Goal: Task Accomplishment & Management: Manage account settings

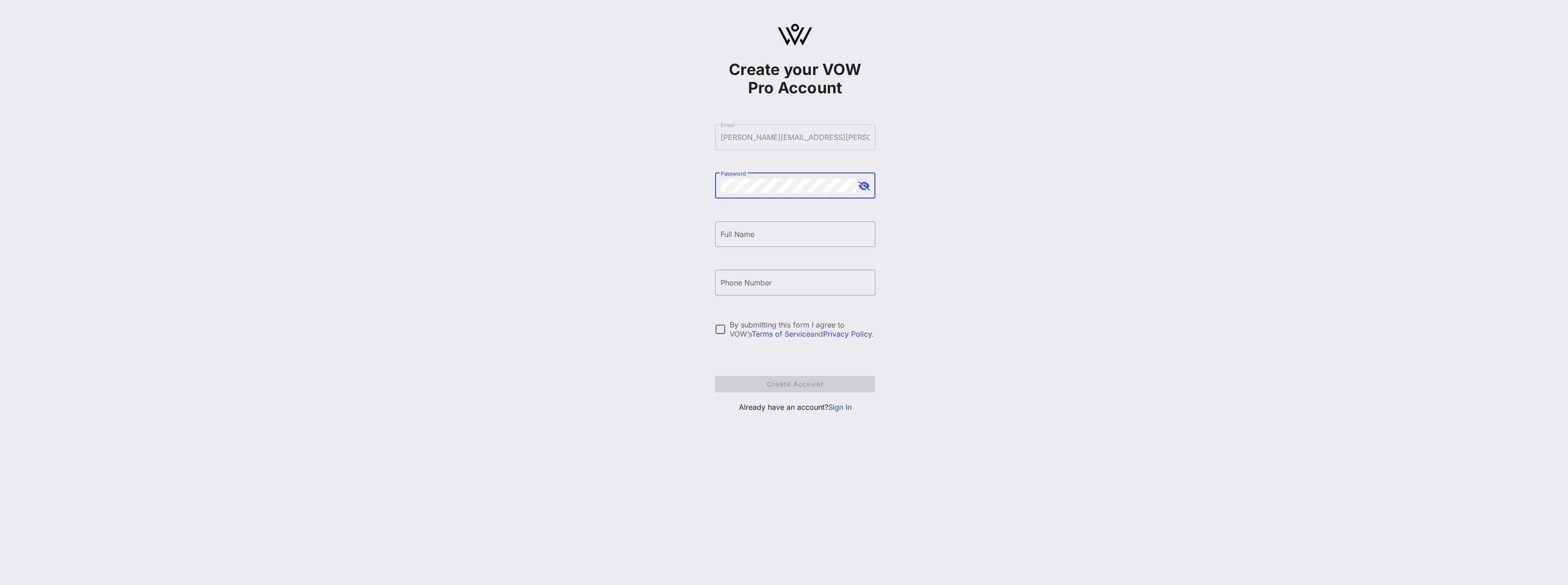
click at [838, 405] on link "Sign In" at bounding box center [840, 407] width 24 height 9
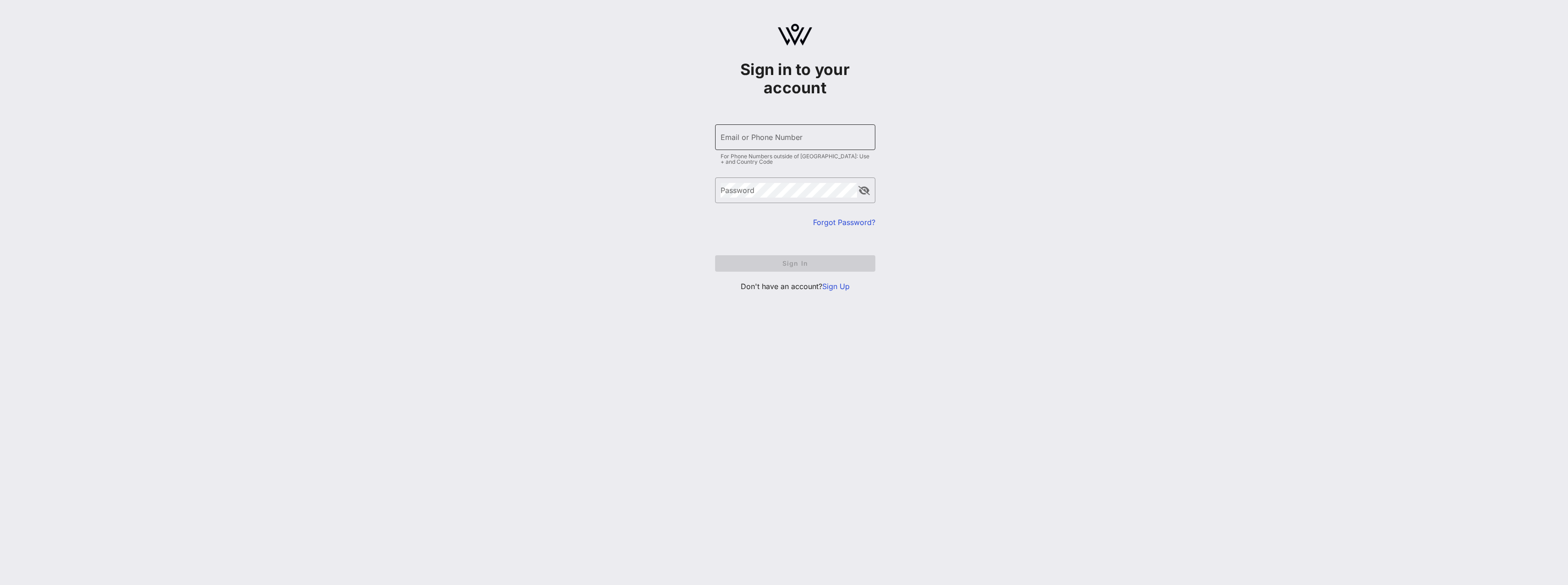
click at [725, 142] on input "Email or Phone Number" at bounding box center [795, 137] width 149 height 14
type input "[PERSON_NAME][EMAIL_ADDRESS][PERSON_NAME][DOMAIN_NAME]"
click at [715, 256] on button "Sign In" at bounding box center [794, 263] width 160 height 16
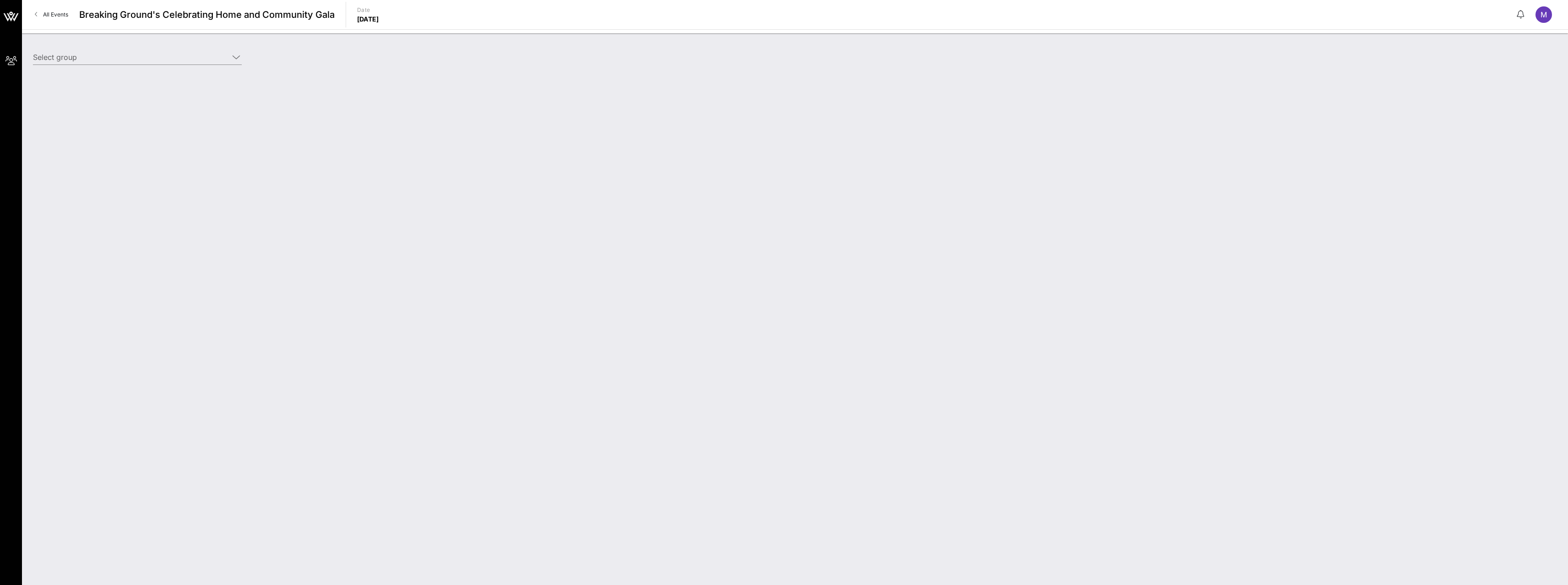
type input "[PERSON_NAME], [PERSON_NAME], [PERSON_NAME], [PERSON_NAME] & [PERSON_NAME] (Bui…"
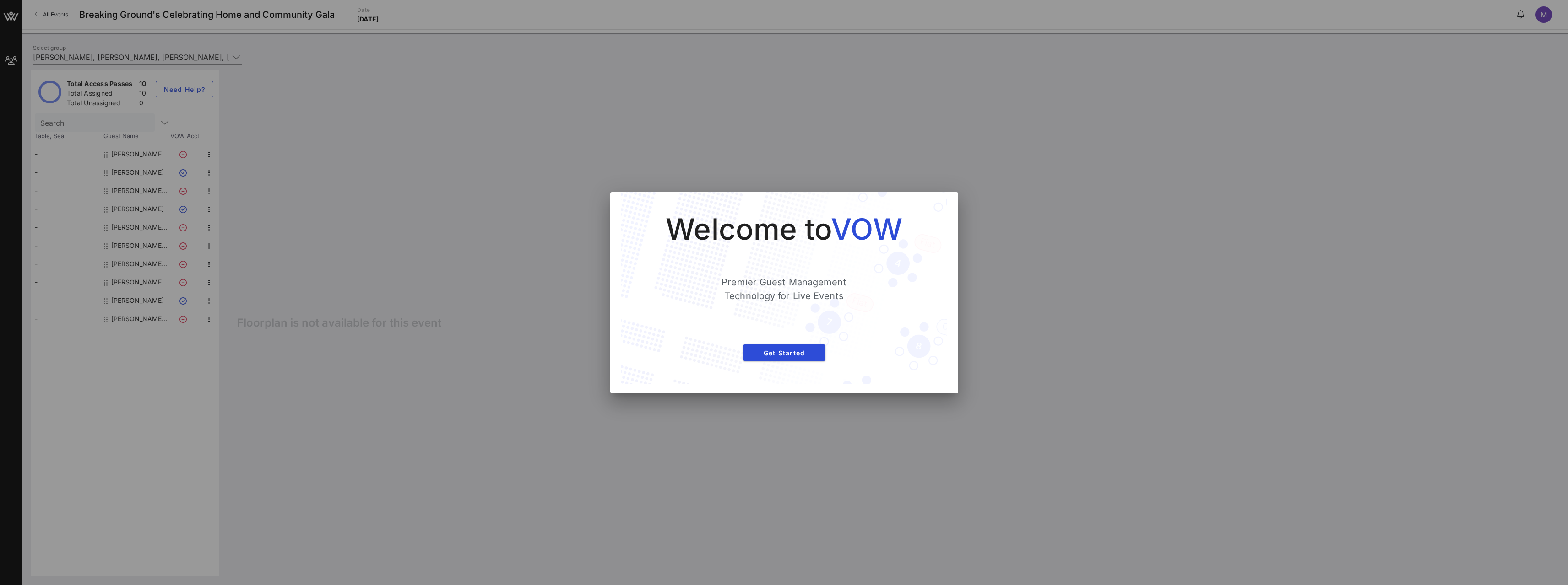
click at [788, 364] on div "Welcome to VOW Premier Guest Management Technology for Live Events Get Started" at bounding box center [784, 288] width 289 height 156
click at [787, 362] on div "Welcome to VOW Premier Guest Management Technology for Live Events Get Started" at bounding box center [784, 288] width 289 height 156
click at [785, 355] on span "Get Started" at bounding box center [784, 353] width 68 height 8
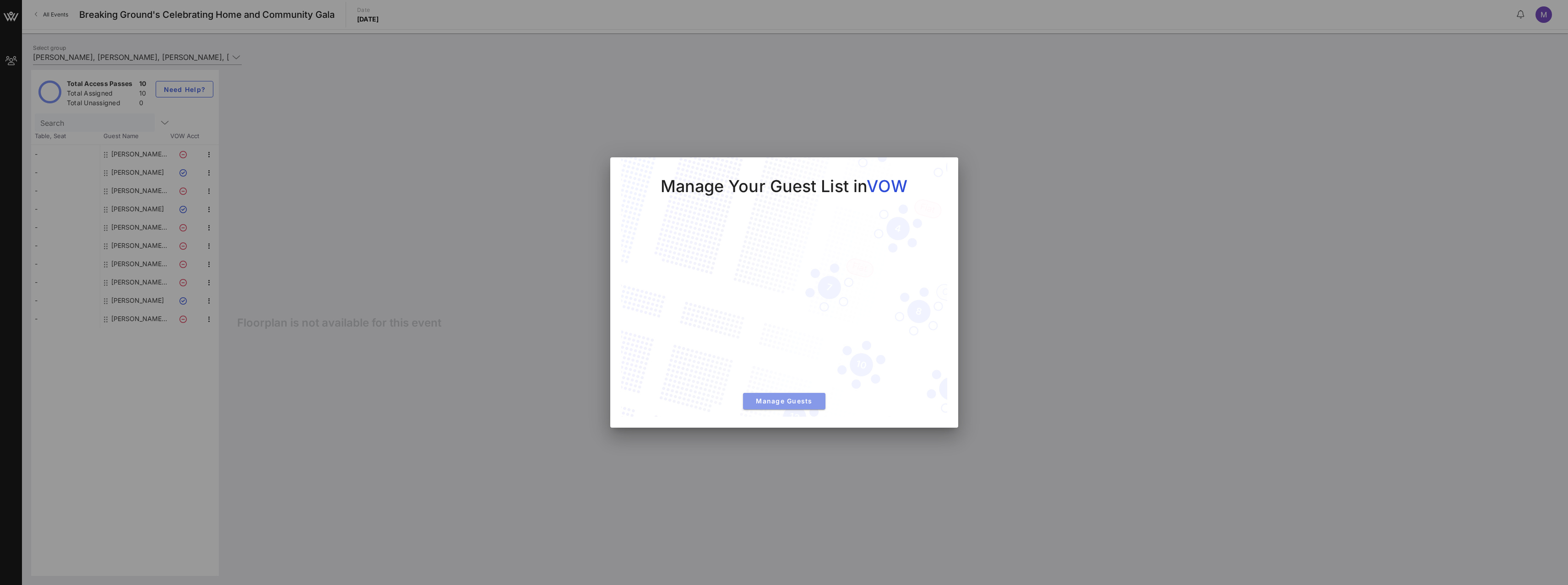
click at [789, 403] on span "Manage Guests" at bounding box center [784, 401] width 68 height 8
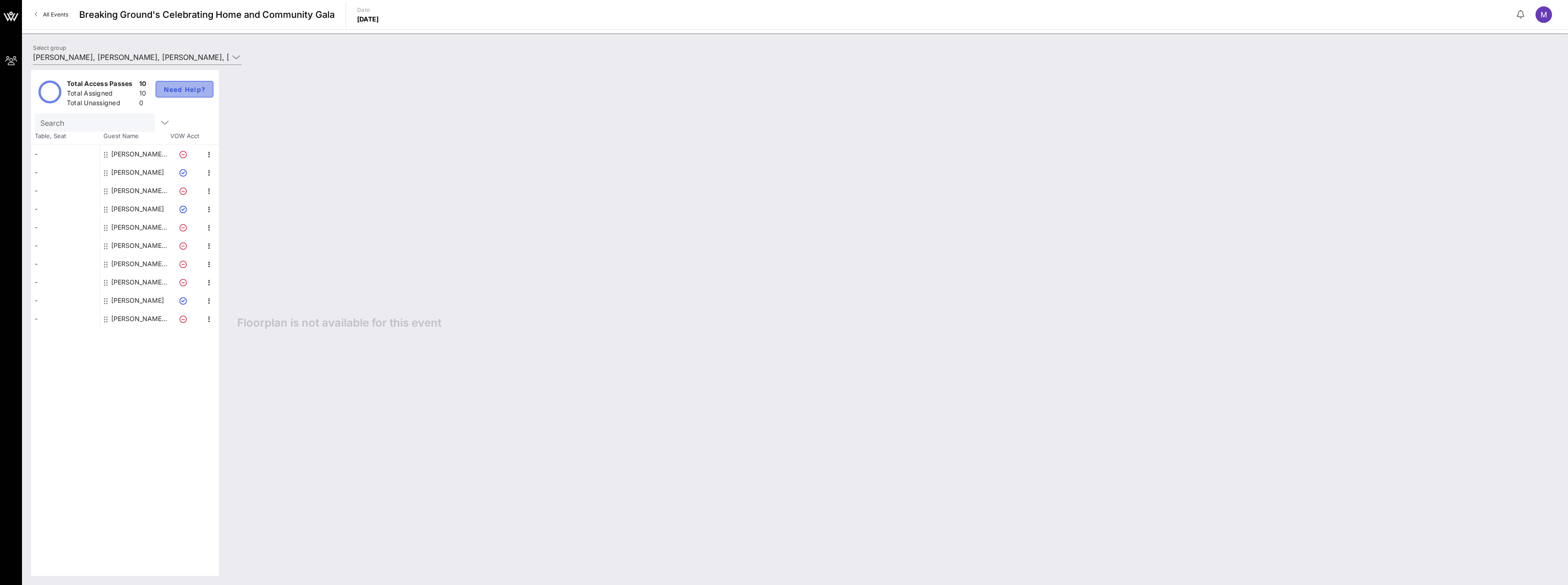
click at [185, 94] on button "Need Help?" at bounding box center [184, 89] width 58 height 16
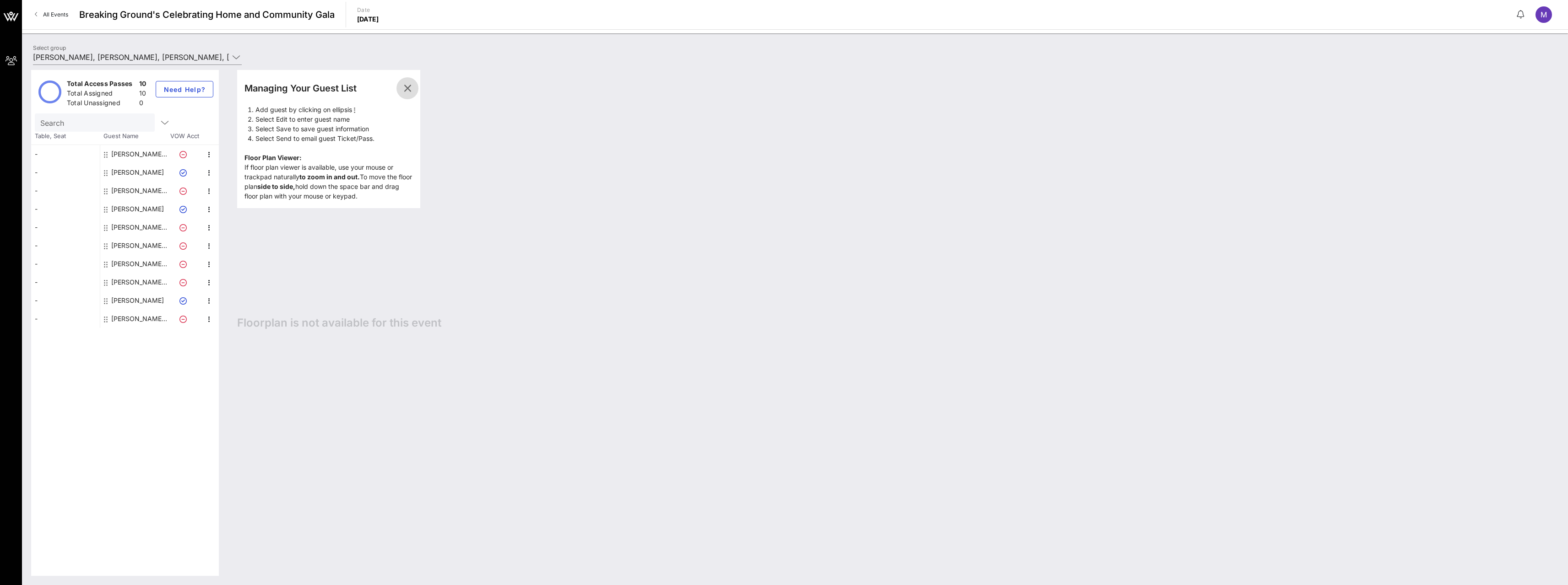
click at [408, 91] on icon "button" at bounding box center [407, 88] width 11 height 11
